Goal: Find specific page/section: Find specific page/section

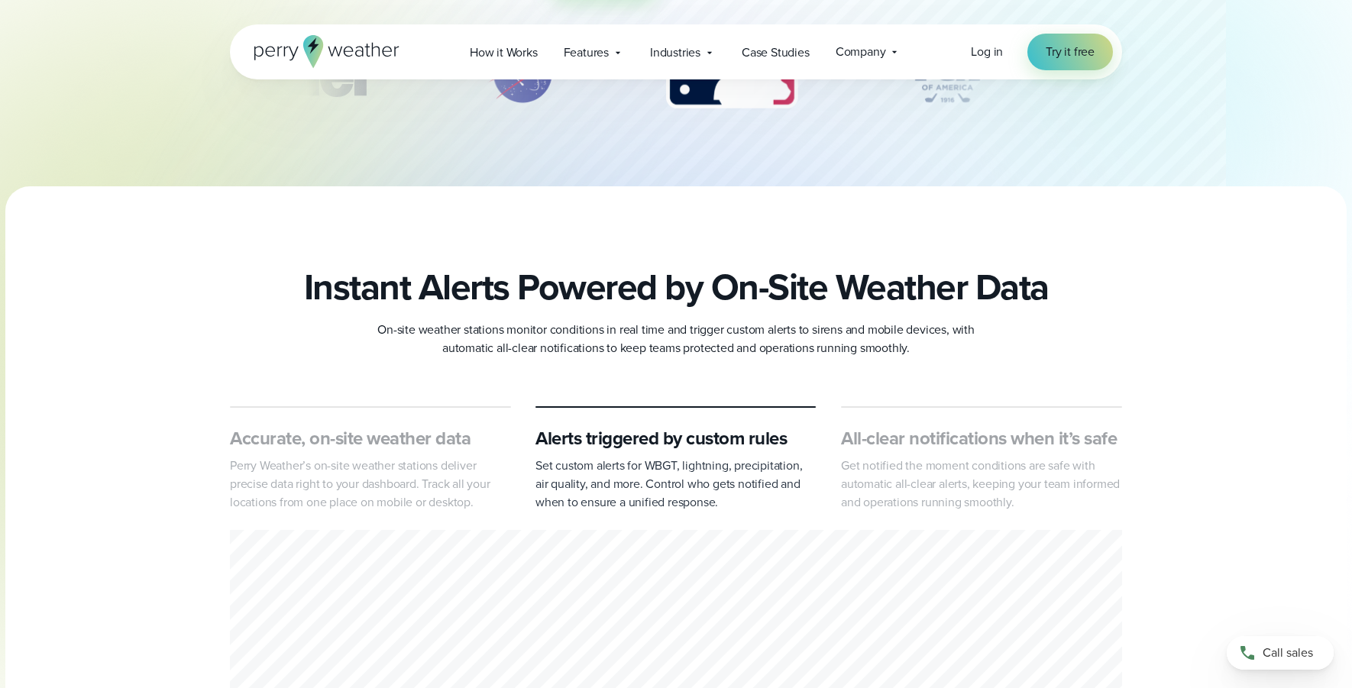
scroll to position [697, 0]
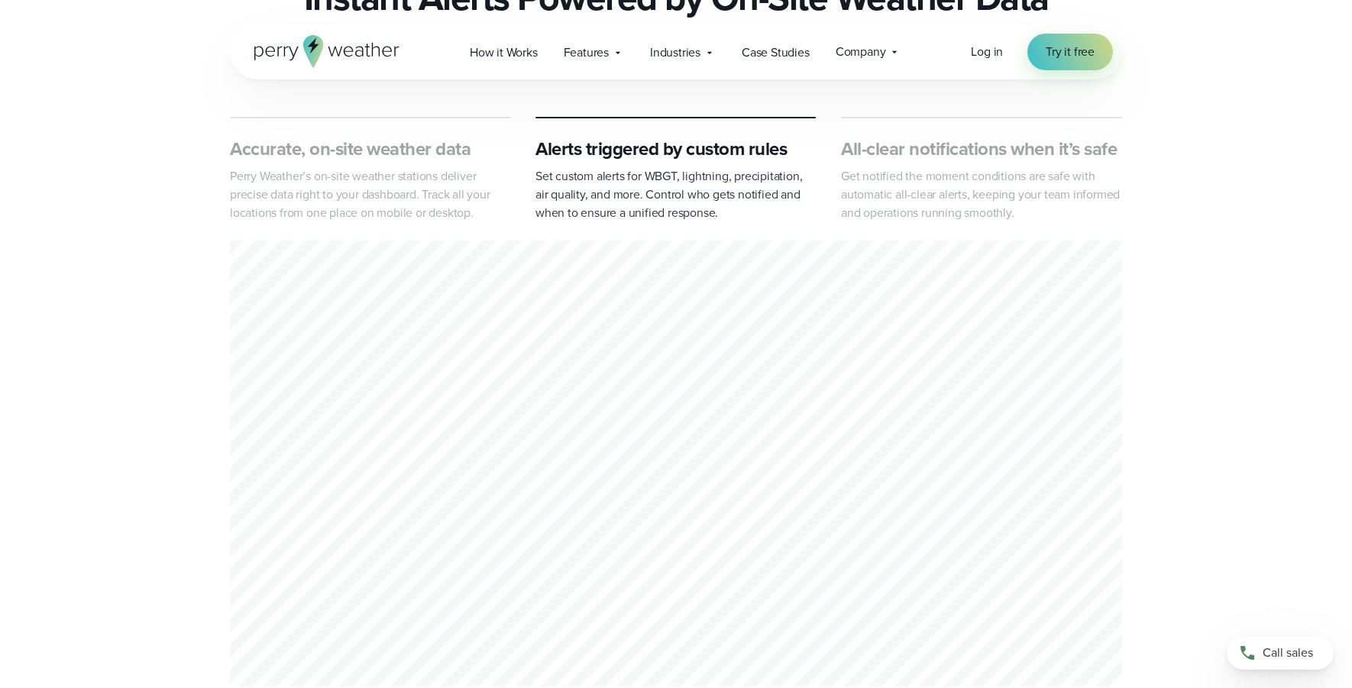
drag, startPoint x: 1356, startPoint y: 52, endPoint x: 1358, endPoint y: 185, distance: 132.9
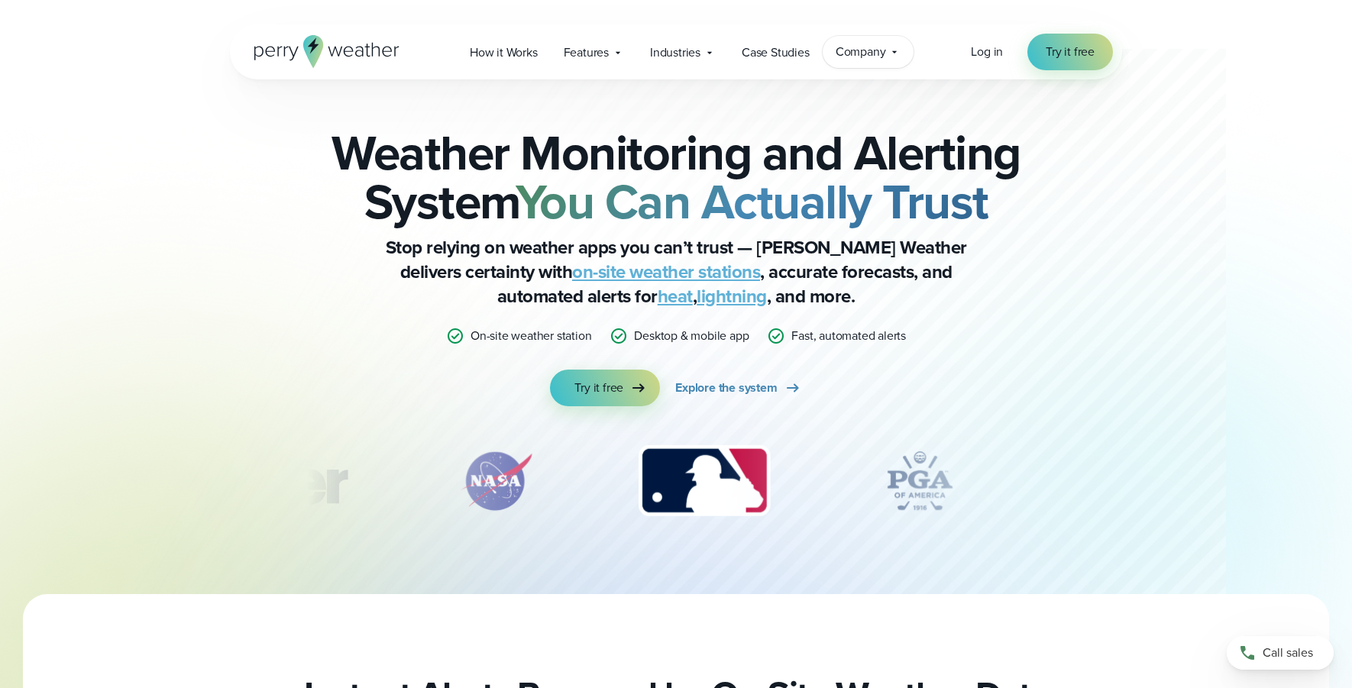
click at [882, 51] on span "Company" at bounding box center [861, 52] width 50 height 18
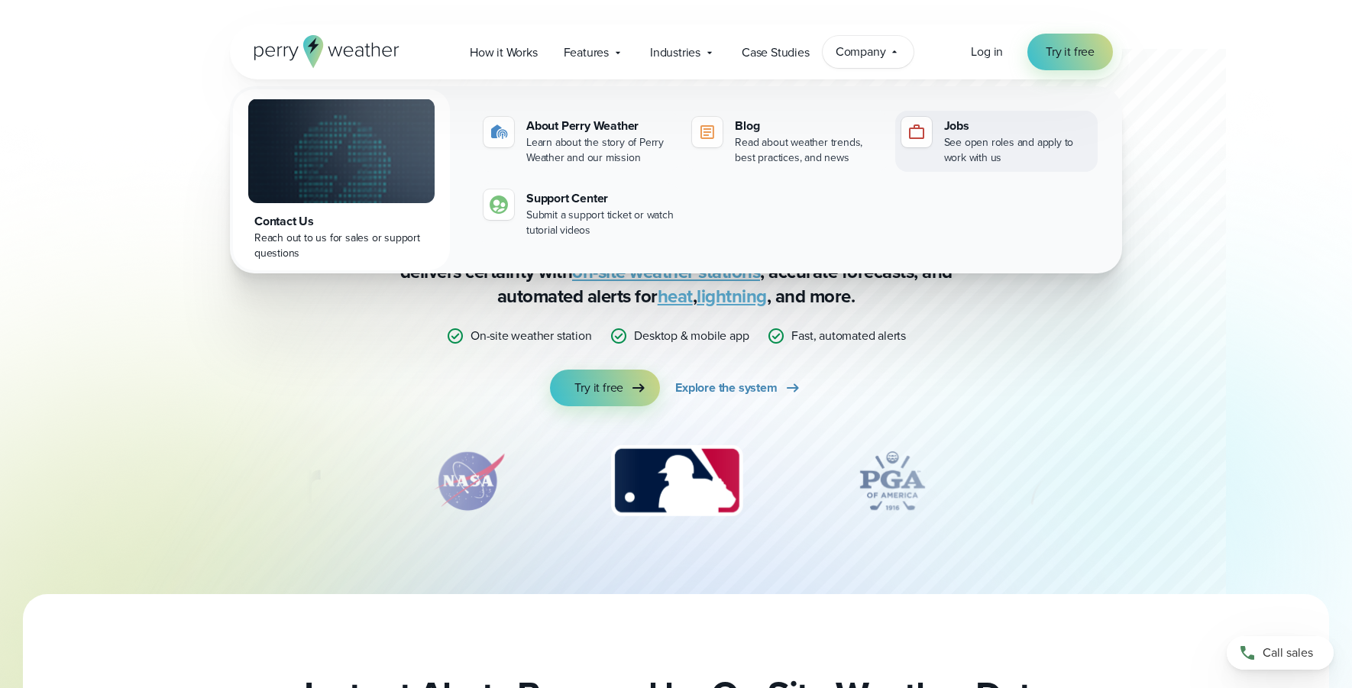
click at [956, 126] on div "Jobs" at bounding box center [1017, 126] width 147 height 18
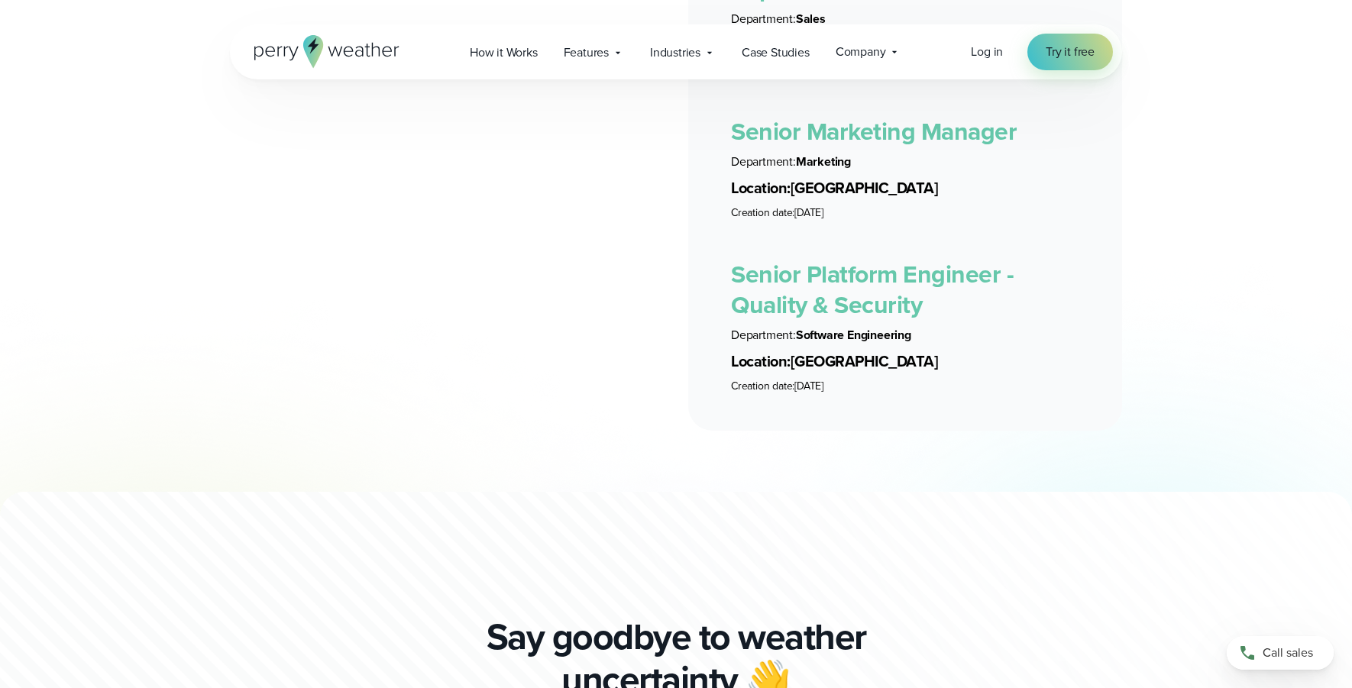
scroll to position [3441, 0]
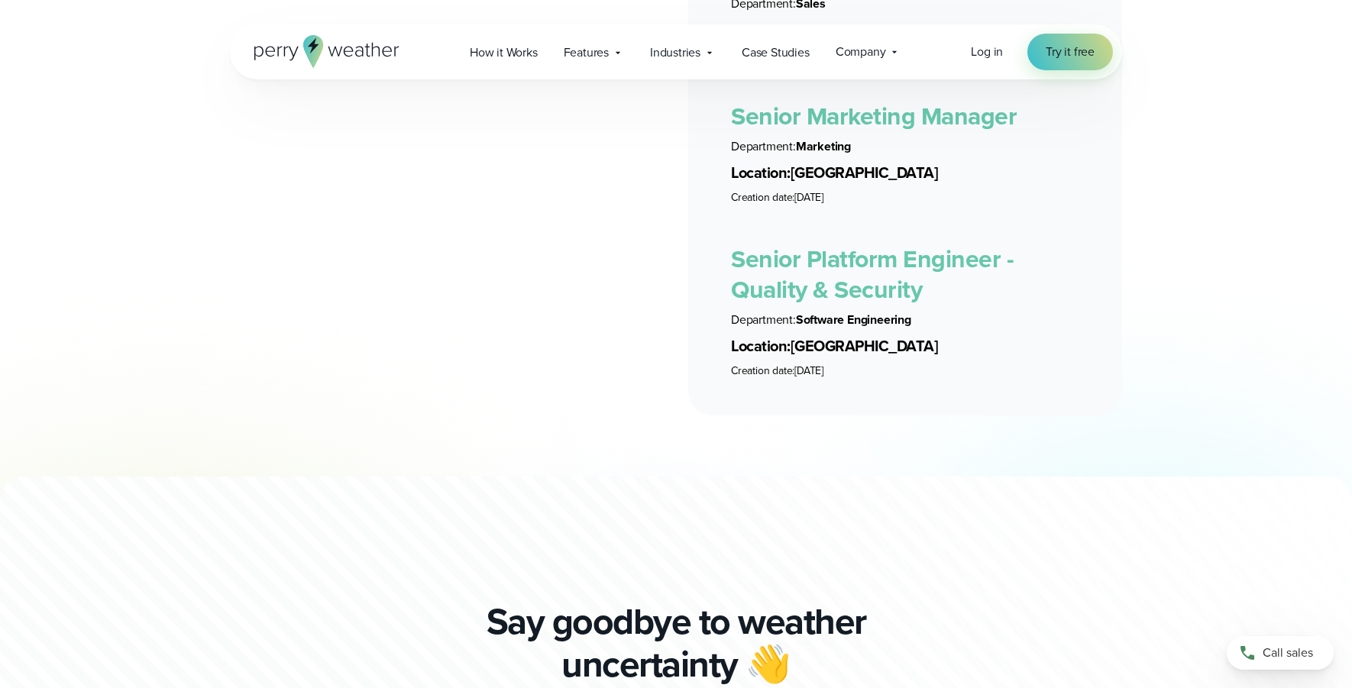
click at [781, 251] on link "Senior Platform Engineer - Quality & Security" at bounding box center [872, 274] width 283 height 67
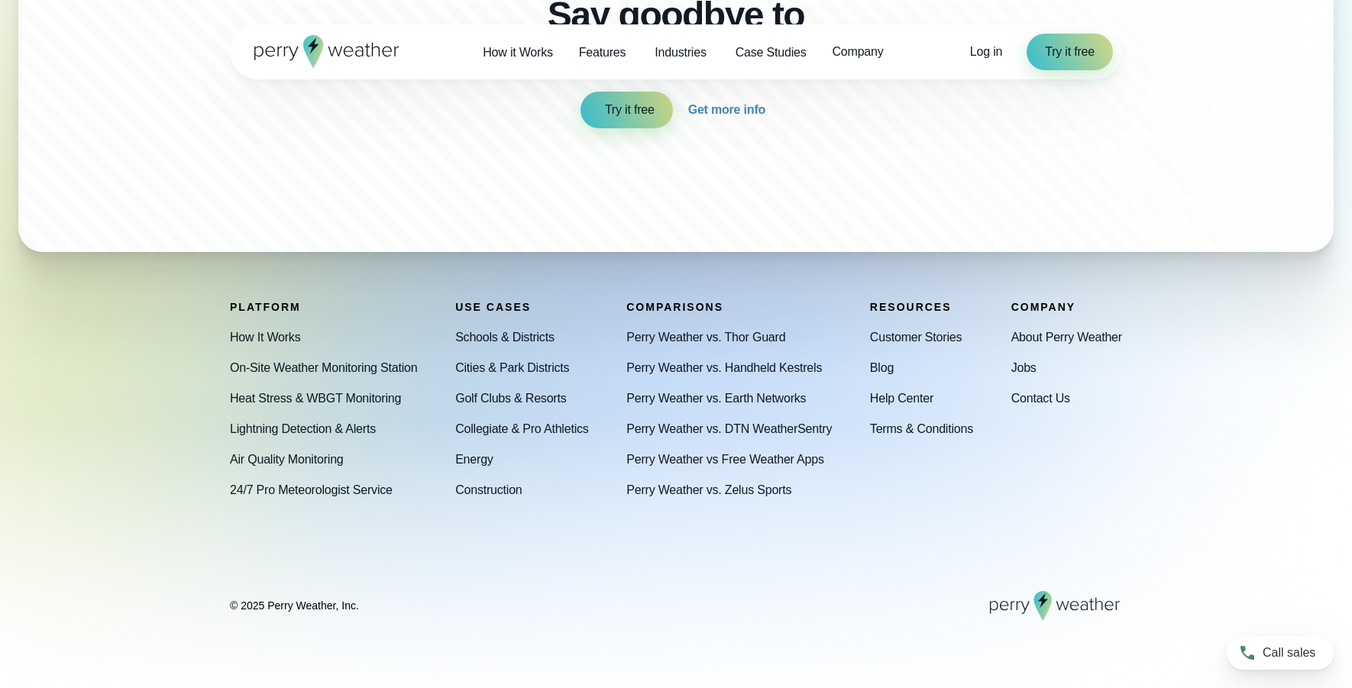
scroll to position [3229, 0]
